Goal: Navigation & Orientation: Find specific page/section

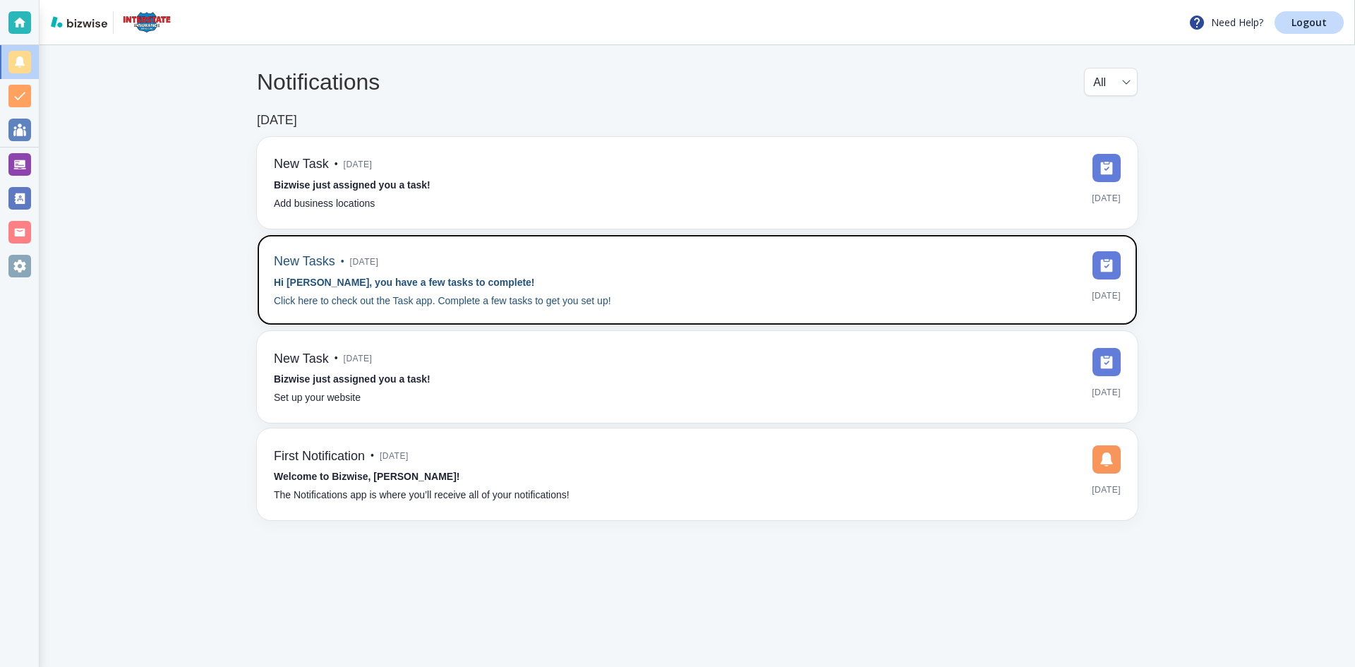
click at [424, 290] on p "Hi Gary, you have a few tasks to complete!" at bounding box center [404, 283] width 261 height 16
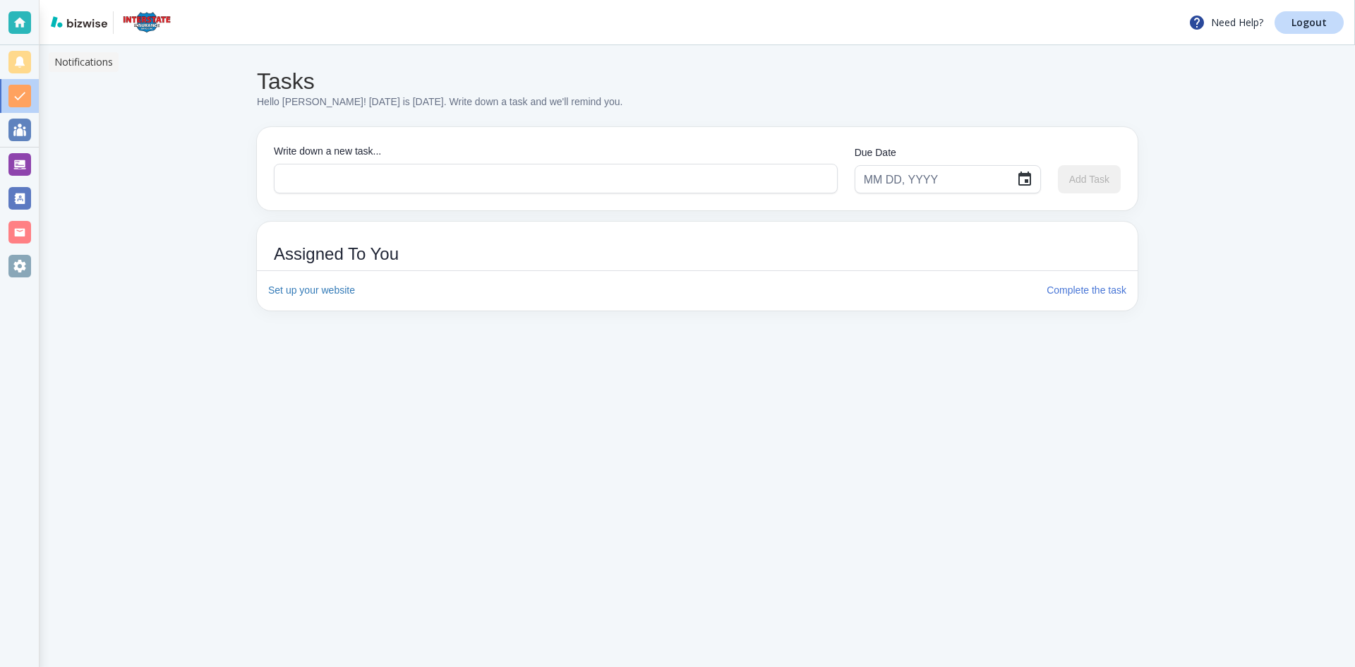
click at [23, 56] on div at bounding box center [19, 62] width 23 height 23
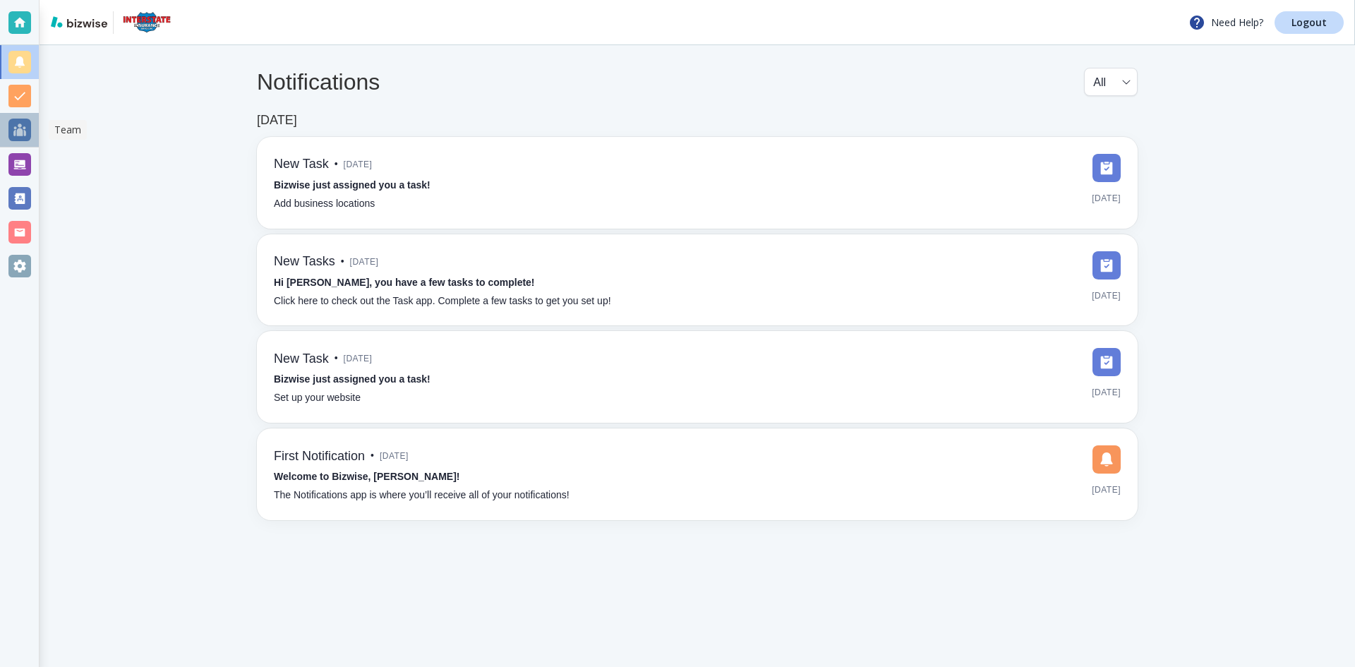
click at [19, 139] on div at bounding box center [19, 130] width 23 height 23
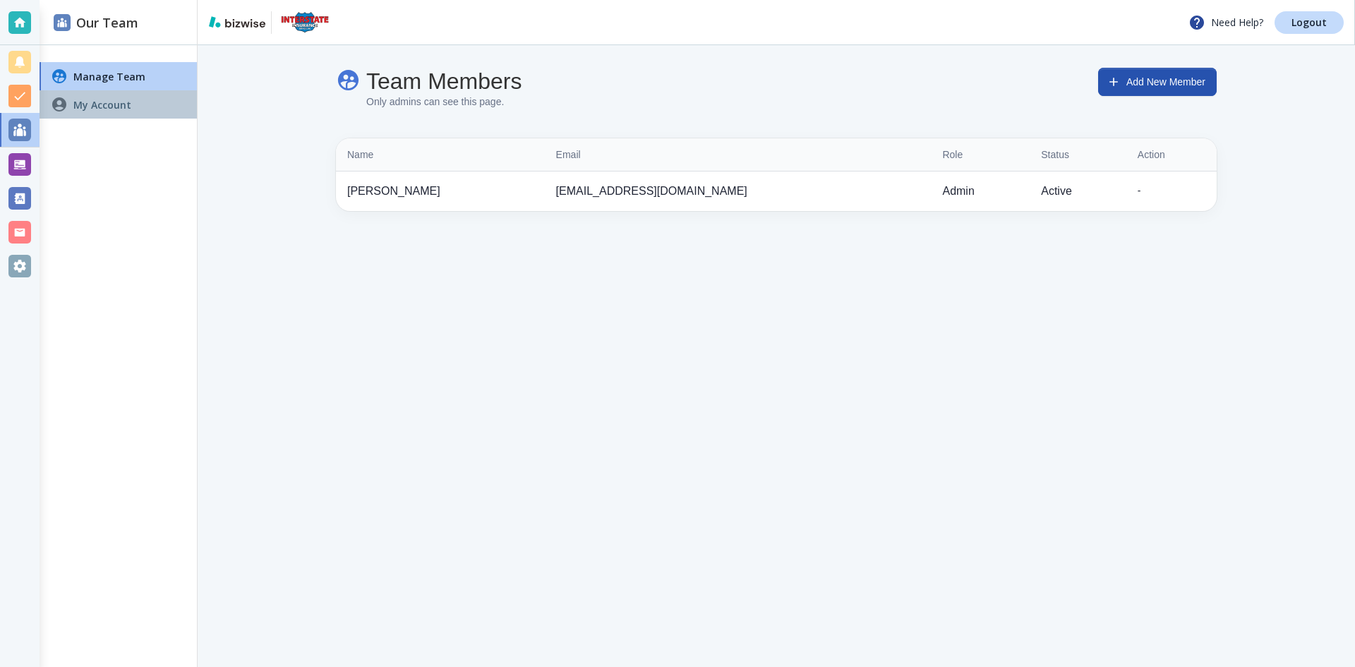
click at [66, 109] on icon at bounding box center [59, 104] width 17 height 17
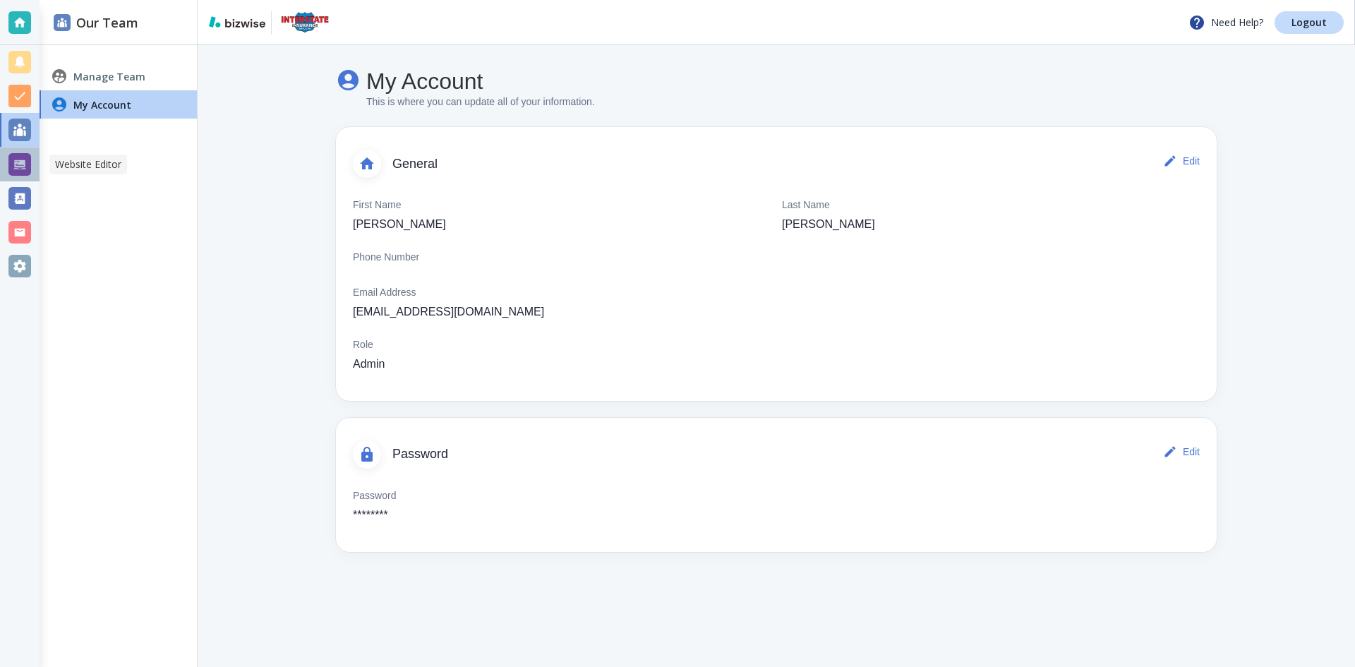
click at [13, 159] on div at bounding box center [19, 164] width 23 height 23
